Goal: Task Accomplishment & Management: Manage account settings

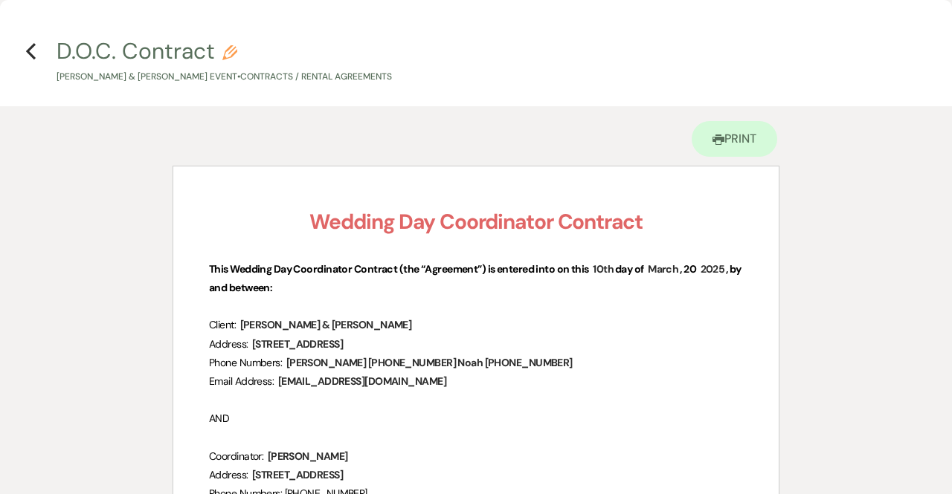
scroll to position [446, 0]
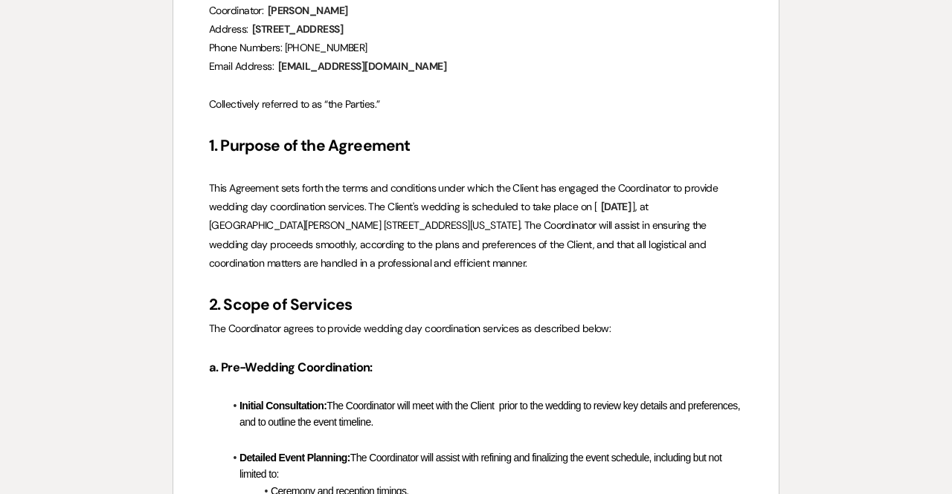
click at [358, 95] on p "Collectively referred to as “the Parties.”" at bounding box center [476, 104] width 534 height 19
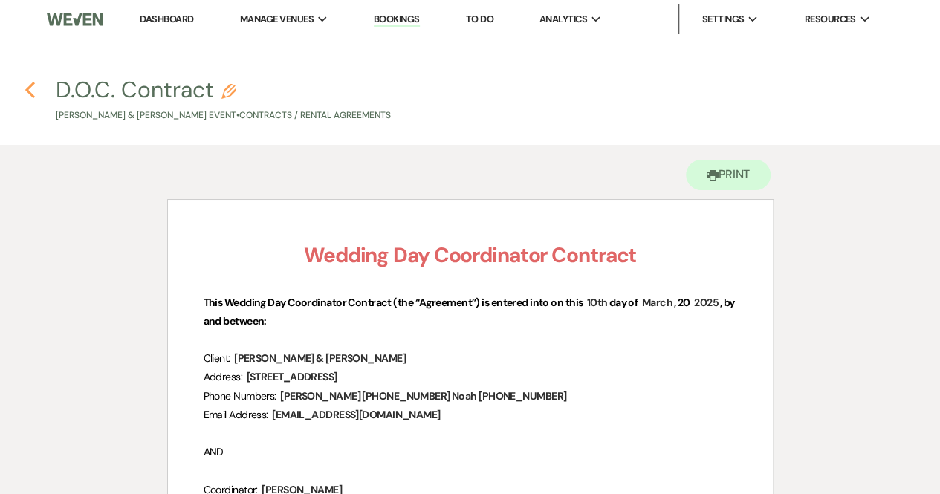
click at [33, 82] on icon "Previous" at bounding box center [30, 90] width 11 height 18
click at [33, 84] on use "button" at bounding box center [30, 90] width 10 height 16
click at [409, 20] on link "Bookings" at bounding box center [397, 20] width 46 height 14
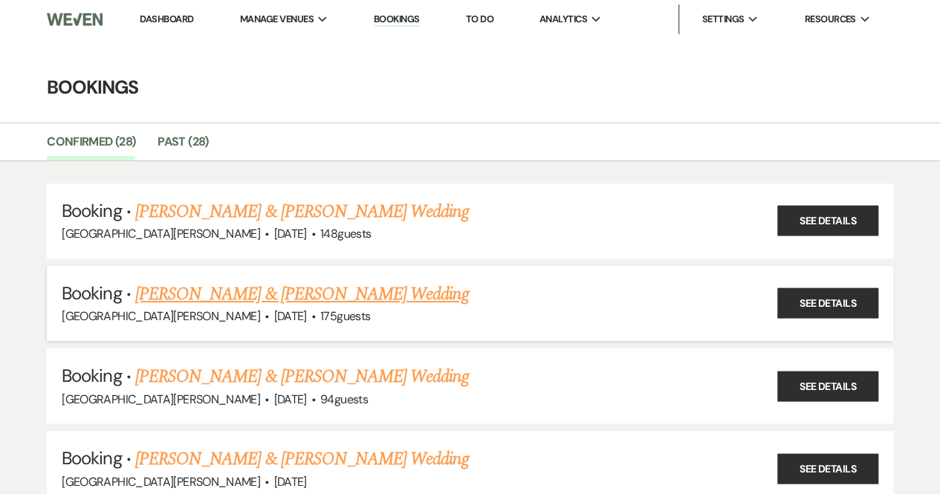
scroll to position [74, 0]
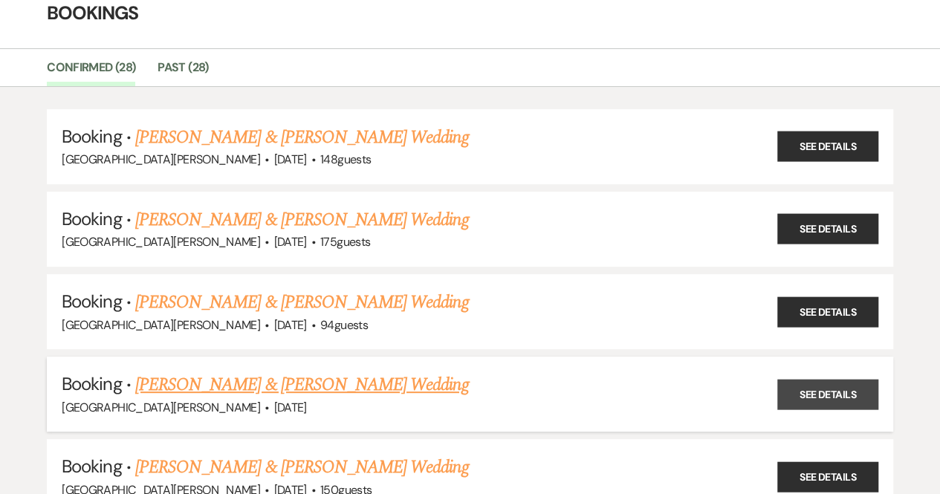
click at [830, 395] on link "See Details" at bounding box center [828, 394] width 101 height 30
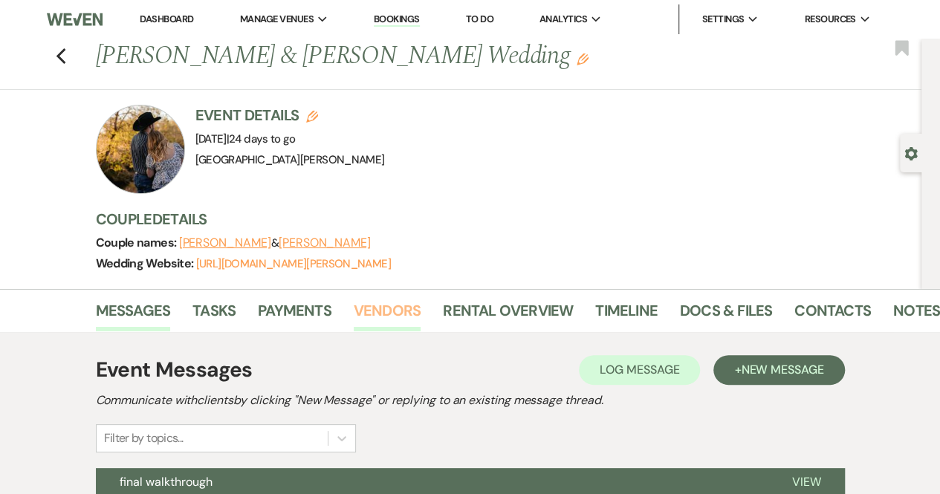
click at [365, 306] on link "Vendors" at bounding box center [387, 315] width 67 height 33
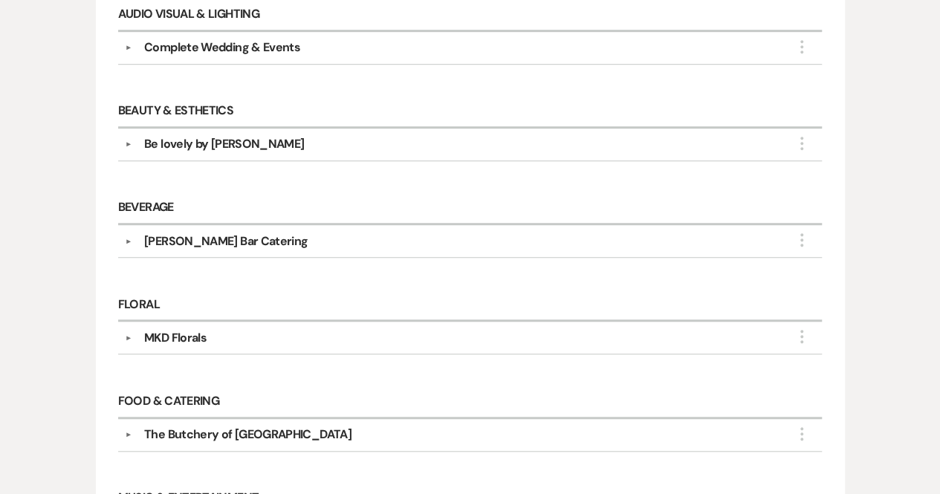
scroll to position [446, 0]
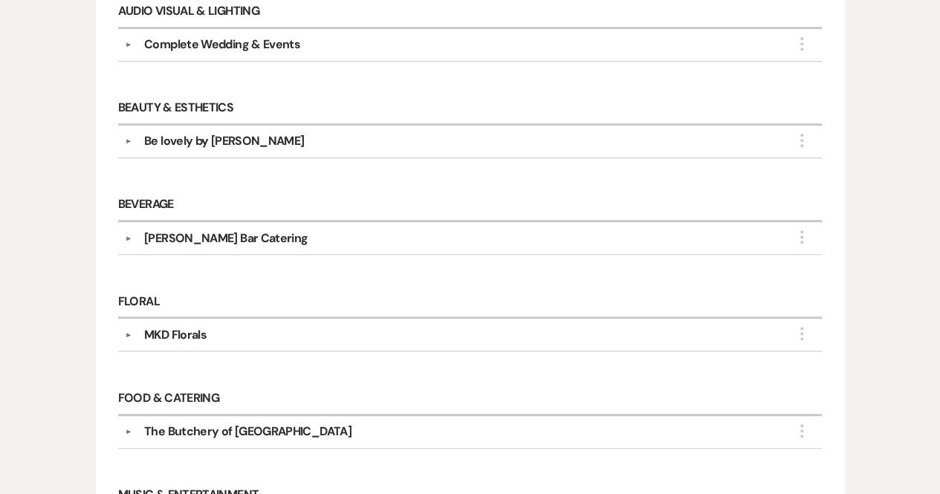
click at [128, 139] on button "▼" at bounding box center [129, 141] width 18 height 7
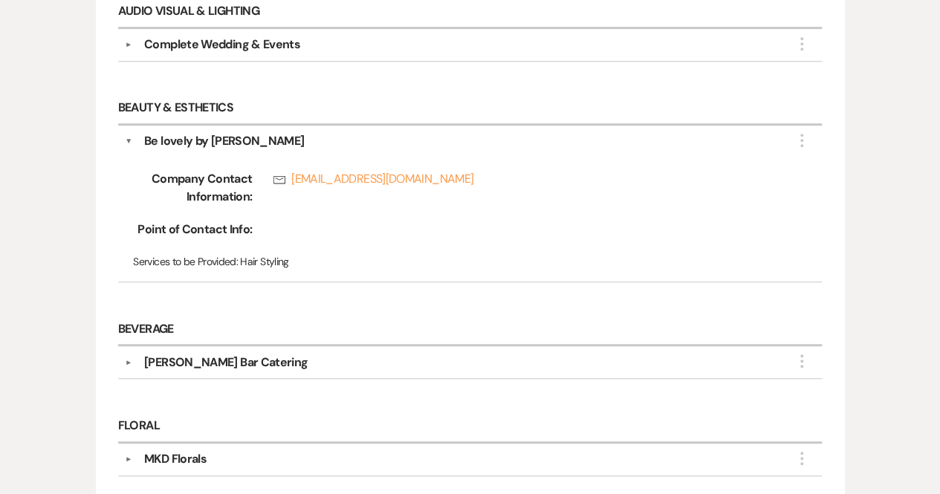
click at [129, 133] on button "▼" at bounding box center [128, 141] width 7 height 18
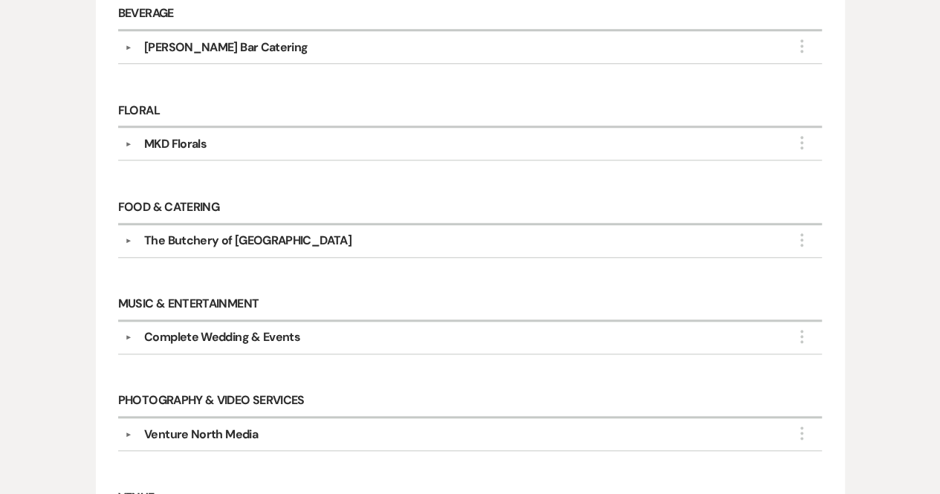
scroll to position [669, 0]
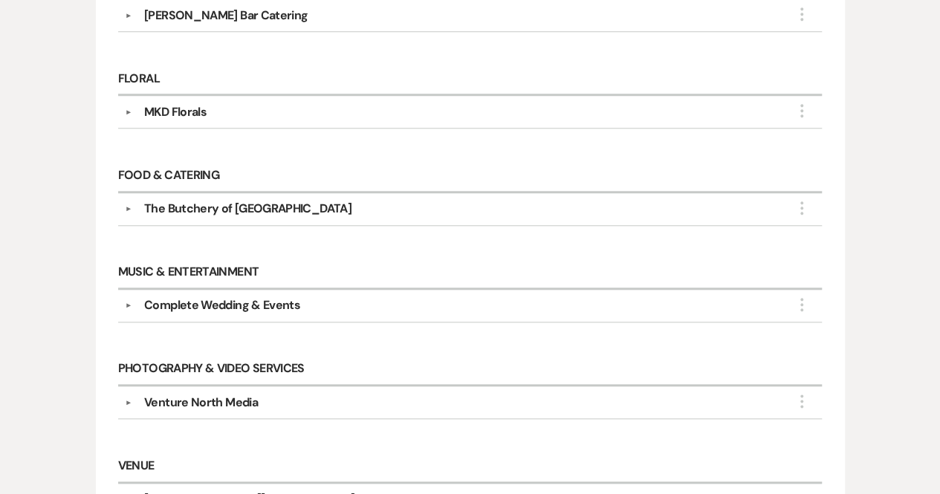
click at [128, 205] on button "▼" at bounding box center [129, 208] width 18 height 7
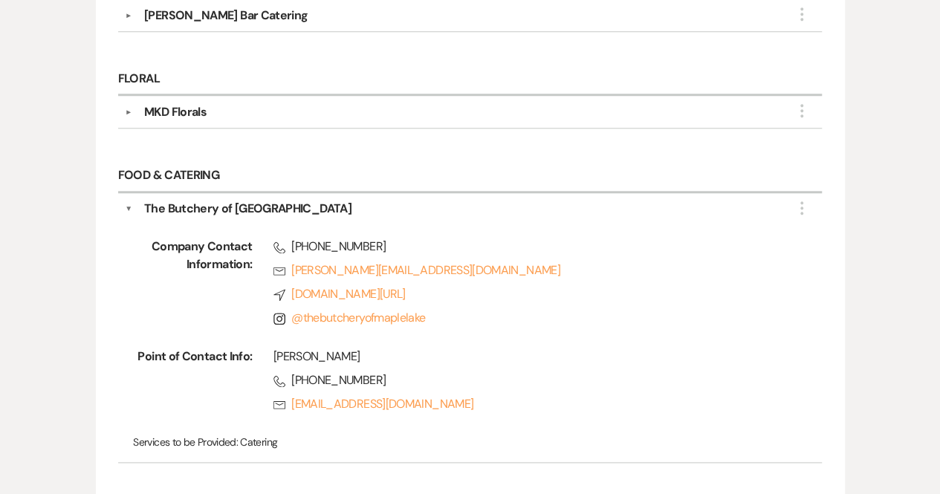
click at [128, 201] on button "▼" at bounding box center [128, 209] width 7 height 18
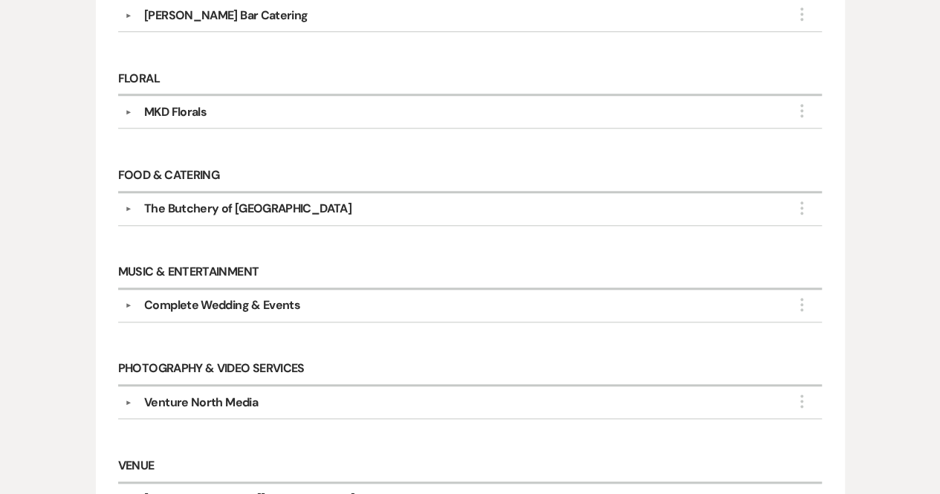
click at [129, 303] on button "▼" at bounding box center [129, 306] width 18 height 7
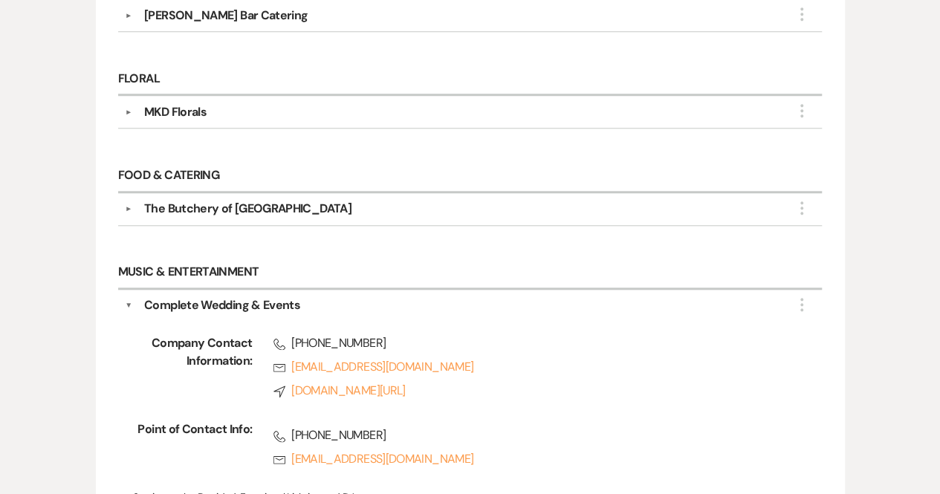
click at [129, 301] on button "▼" at bounding box center [128, 306] width 7 height 18
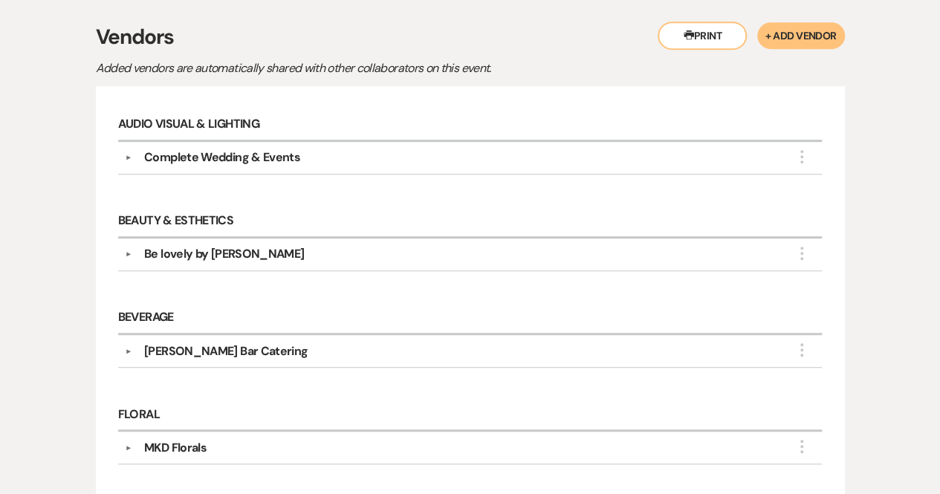
scroll to position [407, 0]
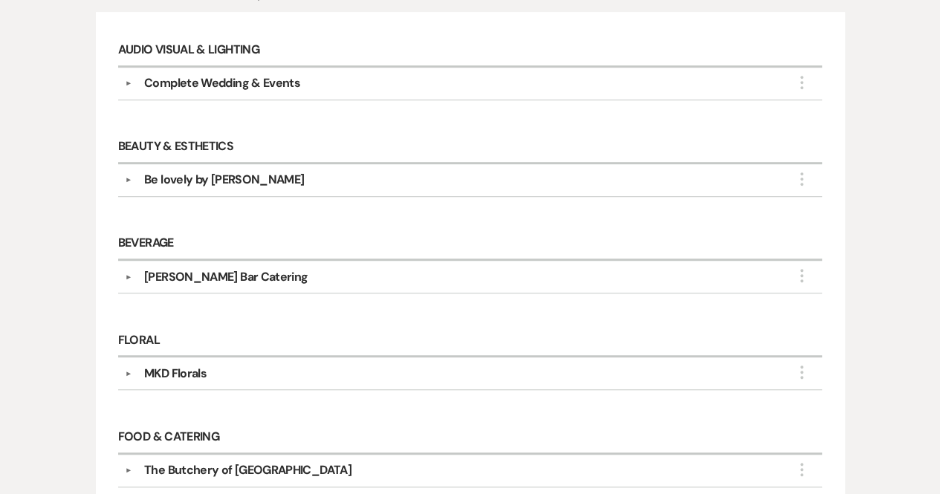
click at [129, 371] on button "▼" at bounding box center [129, 373] width 18 height 7
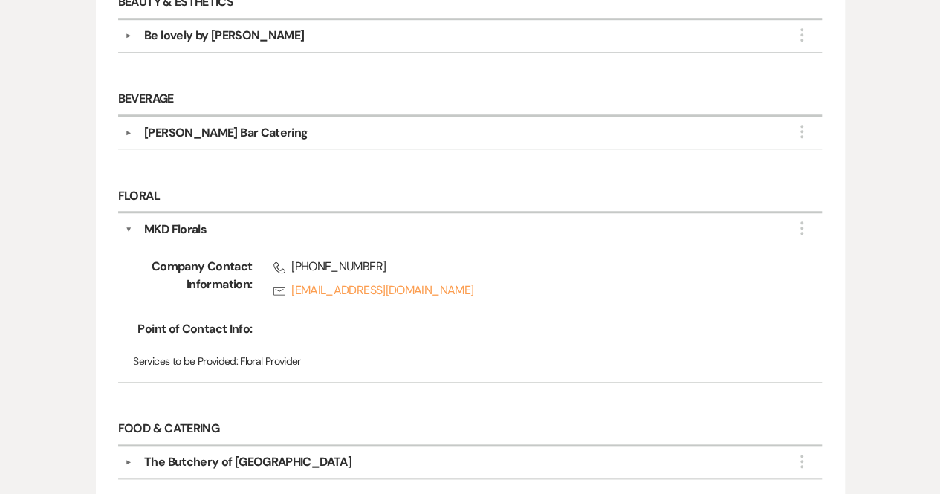
scroll to position [556, 0]
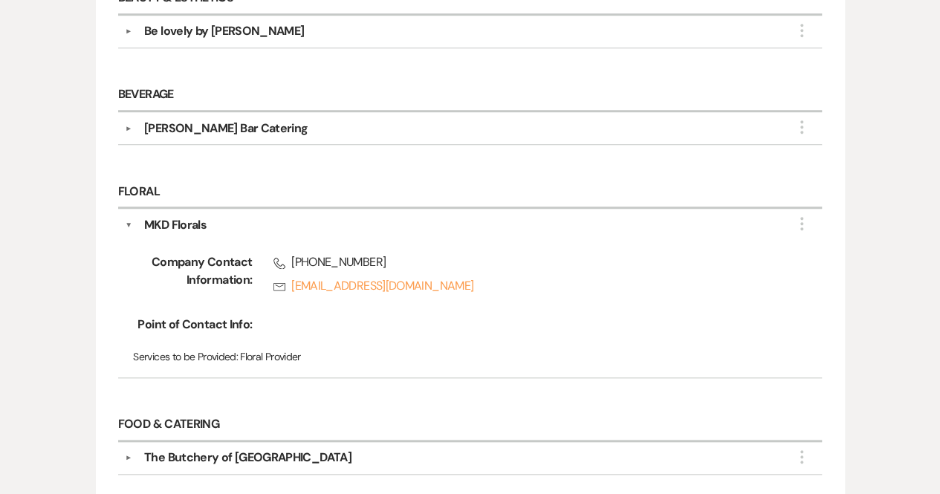
click at [131, 216] on button "▼" at bounding box center [128, 225] width 7 height 18
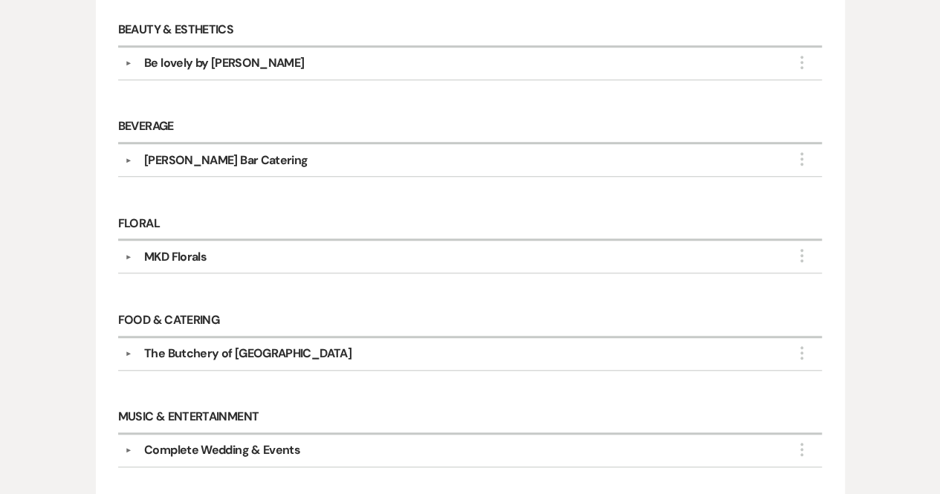
scroll to position [630, 0]
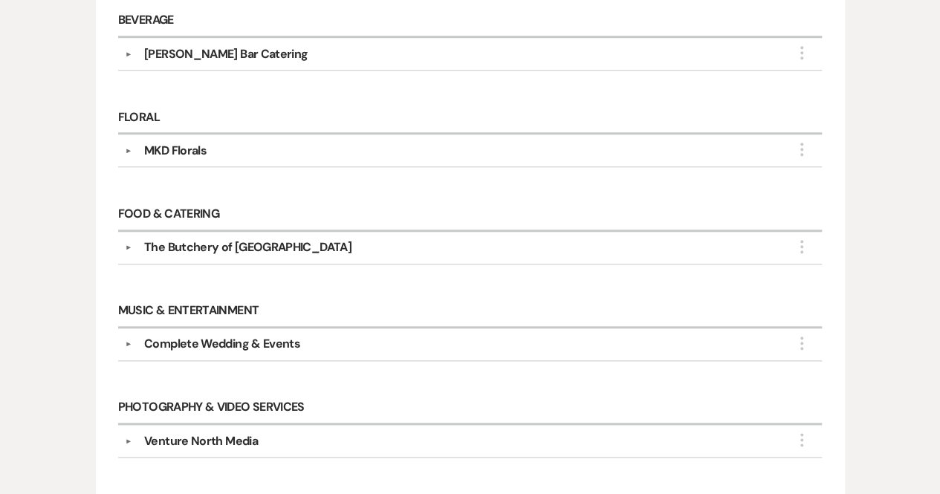
click at [129, 244] on button "▼" at bounding box center [129, 247] width 18 height 7
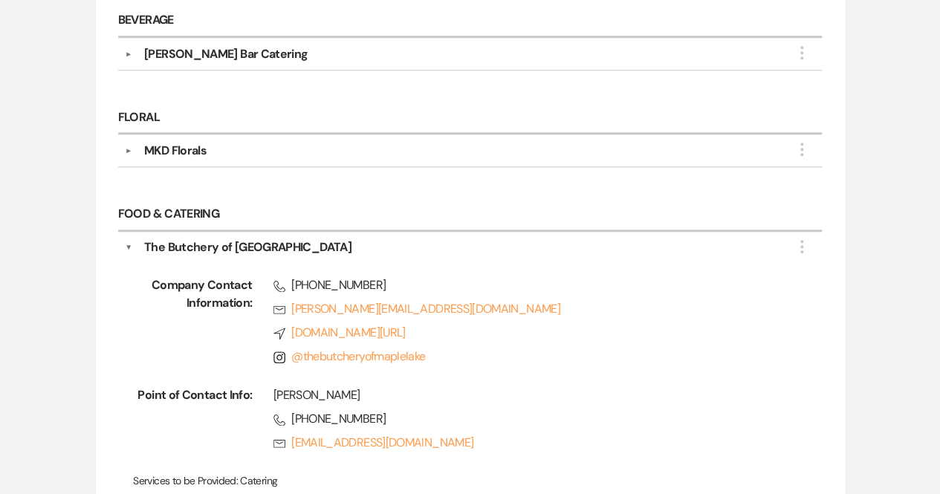
click at [345, 191] on div "Food & Catering ▼ The Butchery of Maple Lake More Company Contact Information: …" at bounding box center [471, 358] width 720 height 334
click at [128, 239] on button "▼" at bounding box center [128, 248] width 7 height 18
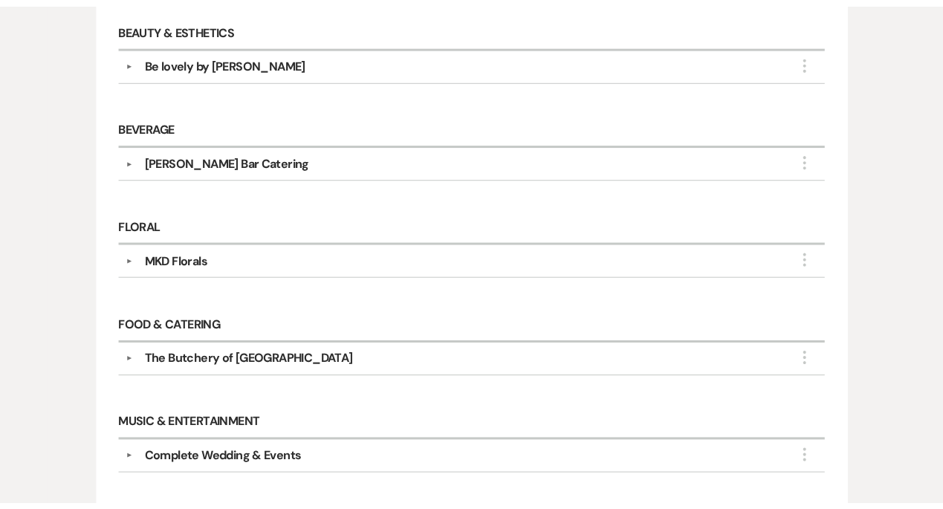
scroll to position [407, 0]
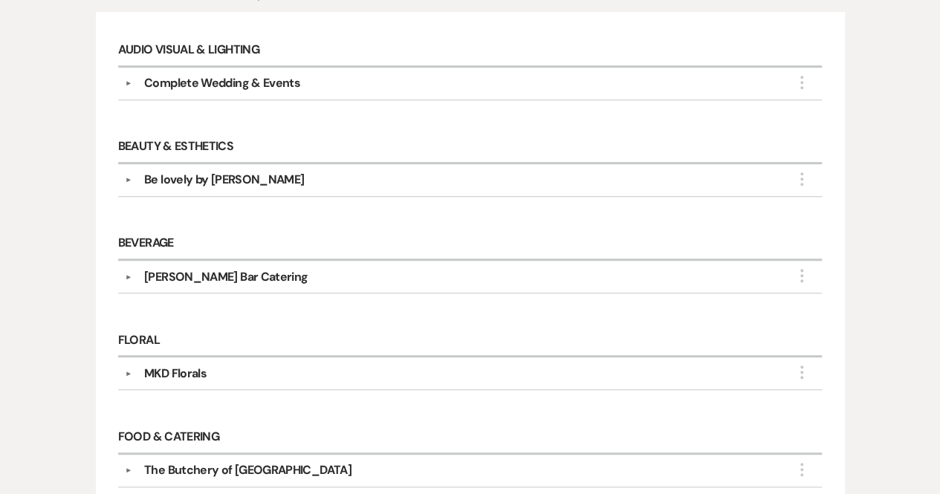
click at [131, 87] on div "▼ Complete Wedding & Events More" at bounding box center [470, 83] width 691 height 18
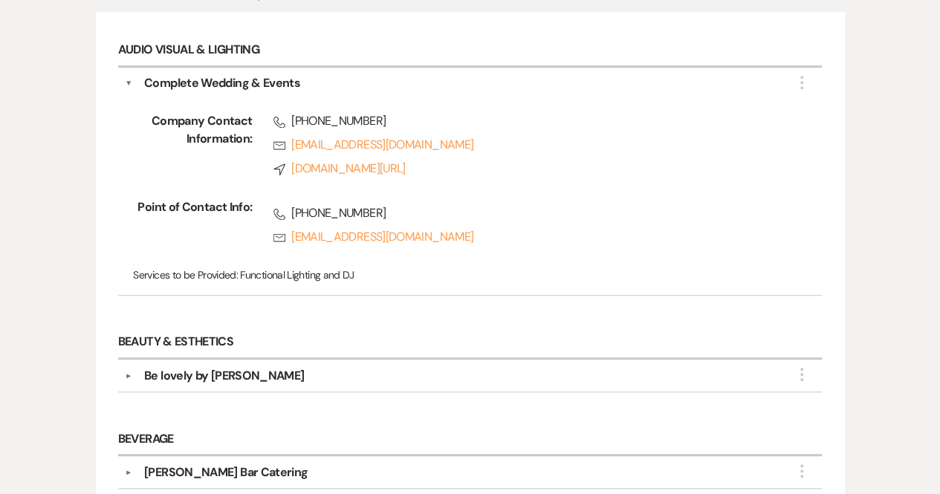
click at [126, 81] on button "▼" at bounding box center [128, 83] width 7 height 18
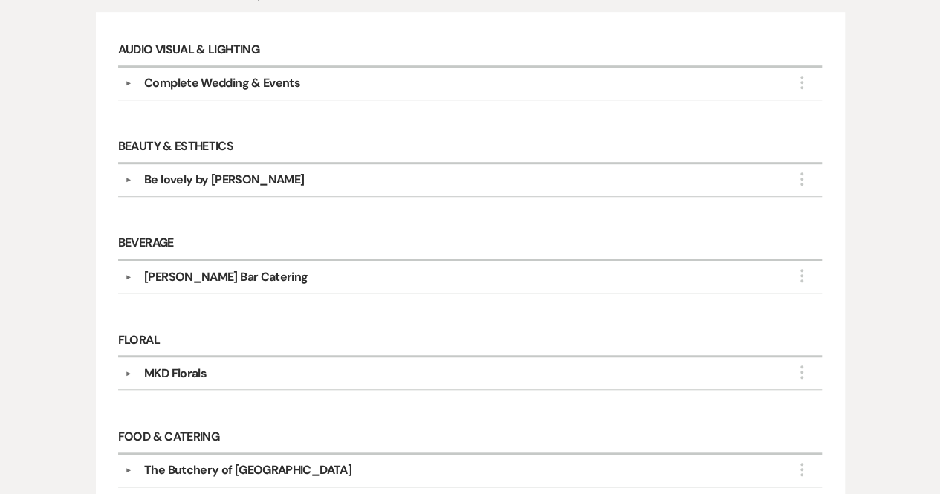
click at [125, 176] on button "▼" at bounding box center [129, 179] width 18 height 7
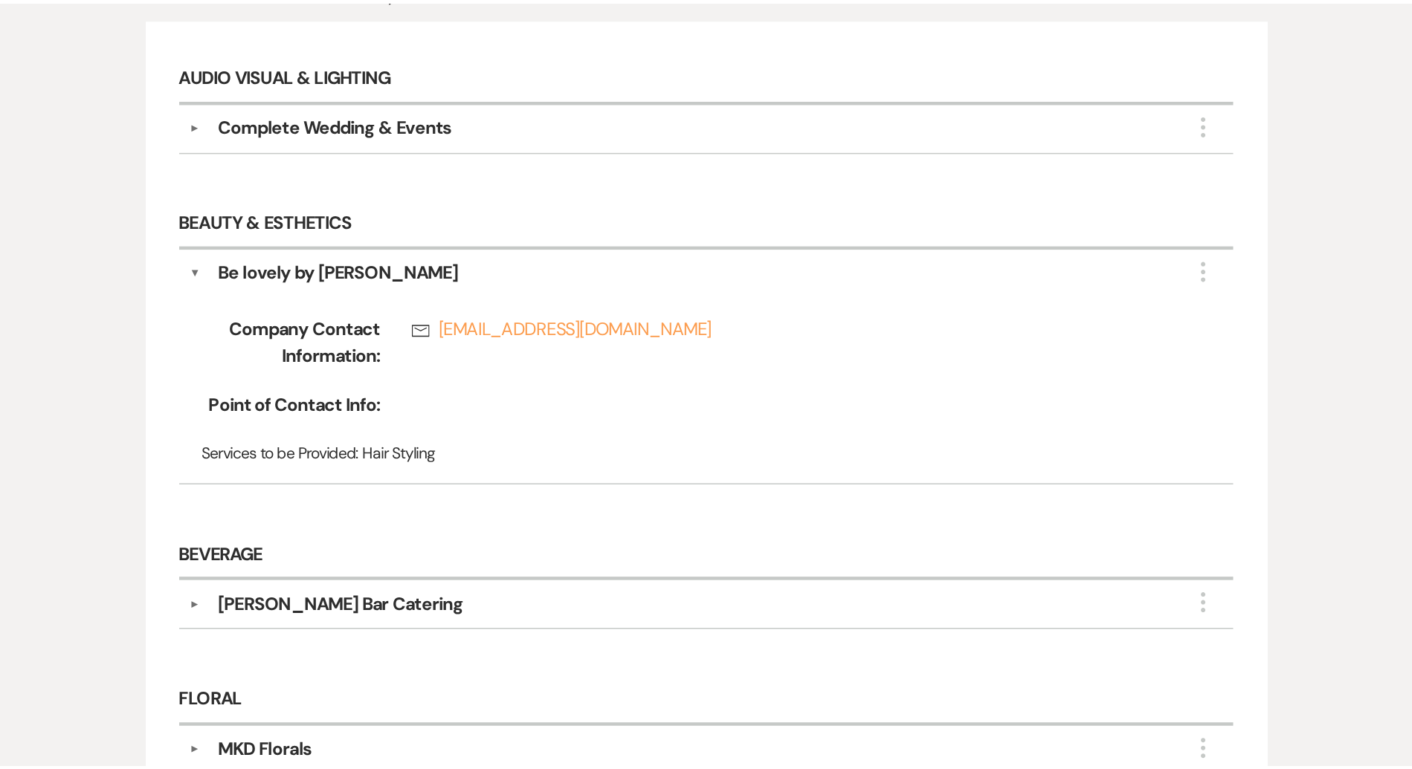
scroll to position [408, 0]
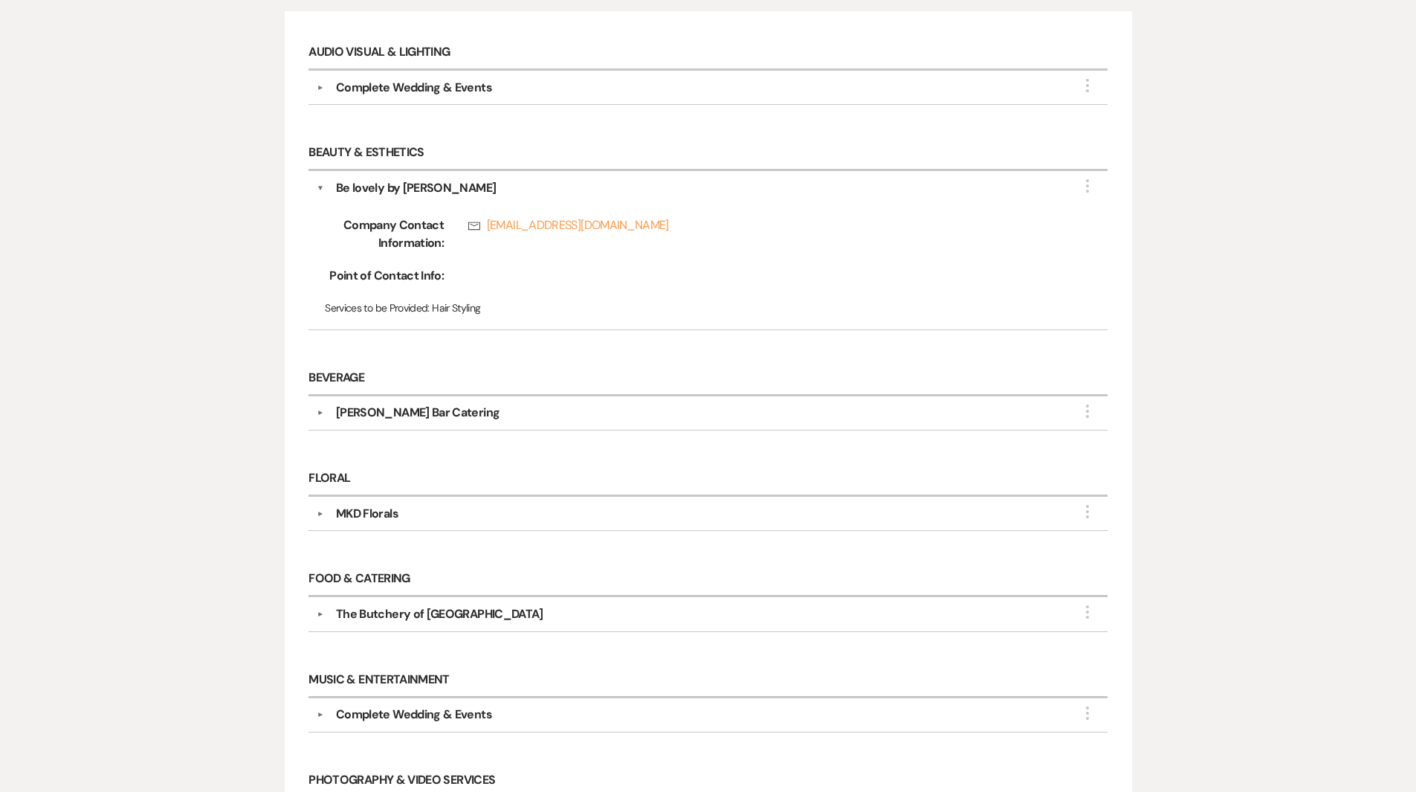
click at [55, 33] on div "Messages Tasks Payments Vendors Rental Overview Timeline Docs & Files Contacts …" at bounding box center [708, 446] width 1416 height 1131
